Goal: Navigation & Orientation: Find specific page/section

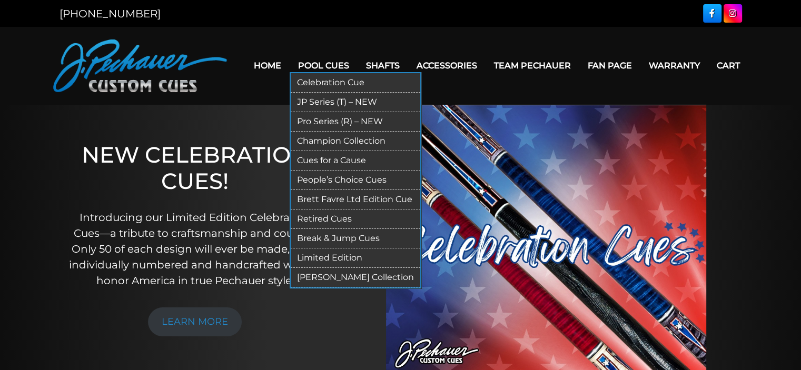
click at [336, 99] on link "JP Series (T) – NEW" at bounding box center [356, 102] width 130 height 19
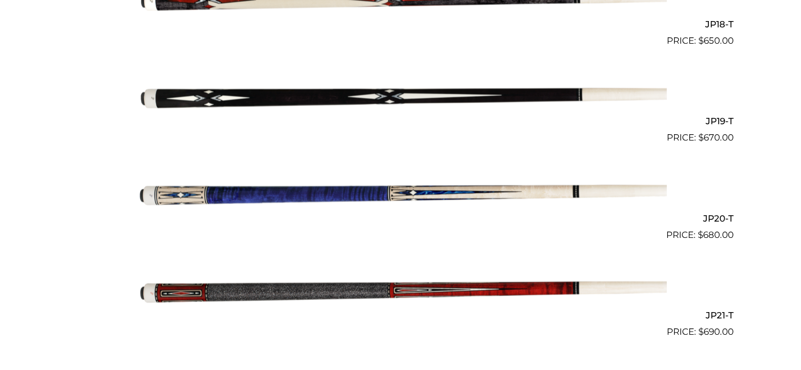
scroll to position [2093, 0]
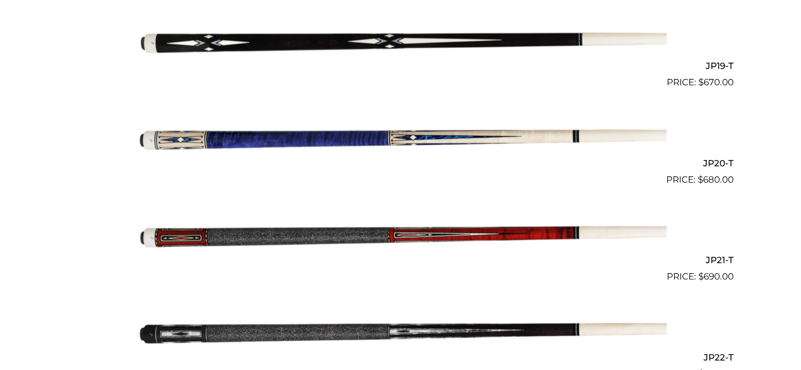
click at [521, 237] on img at bounding box center [401, 235] width 532 height 89
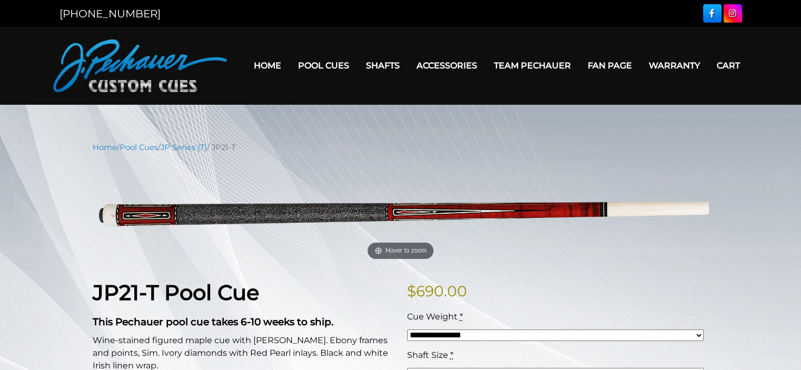
click at [537, 65] on link "Team Pechauer" at bounding box center [533, 65] width 94 height 27
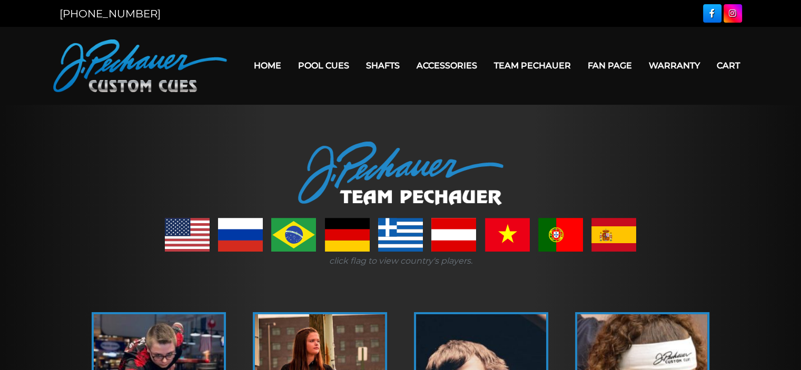
click at [607, 65] on link "Fan Page" at bounding box center [610, 65] width 61 height 27
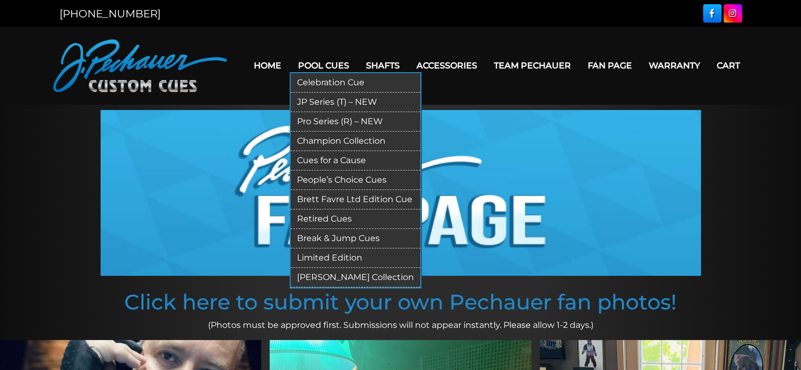
click at [340, 61] on link "Pool Cues" at bounding box center [324, 65] width 68 height 27
